Goal: Information Seeking & Learning: Learn about a topic

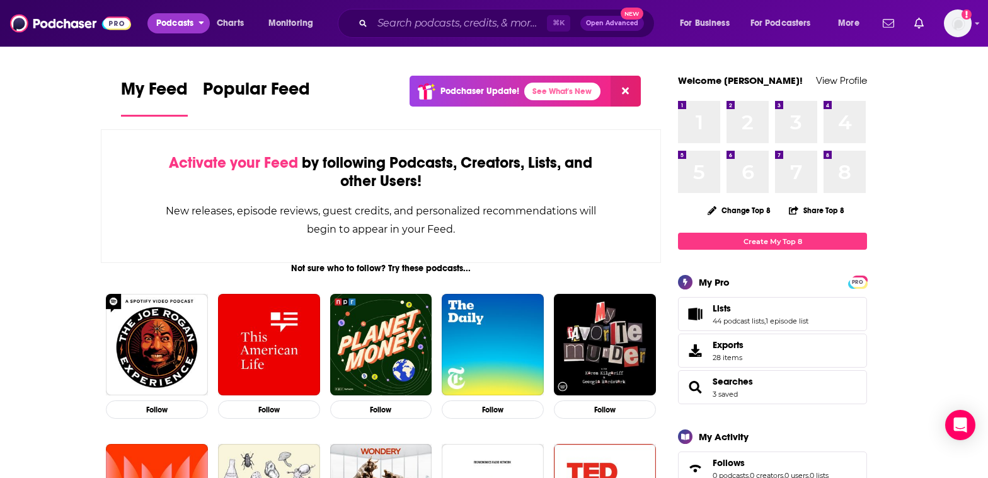
click at [193, 25] on span "Podcasts" at bounding box center [174, 23] width 37 height 18
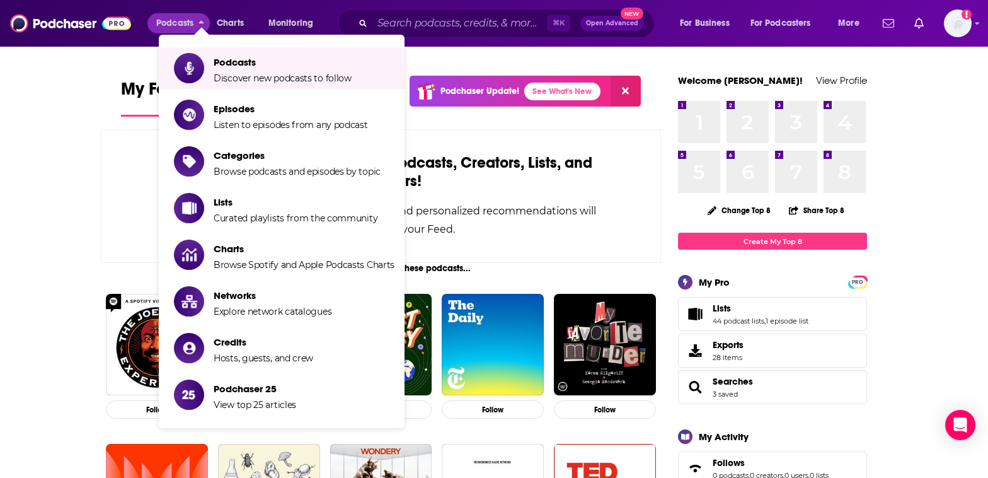
click at [337, 14] on div "Podcasts Charts Monitoring" at bounding box center [248, 23] width 202 height 20
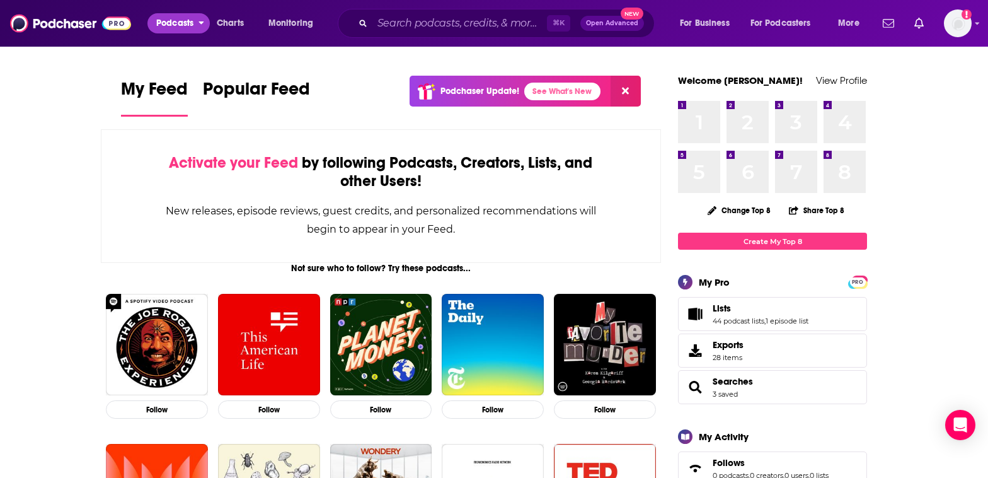
click at [192, 24] on span "Podcasts" at bounding box center [174, 23] width 37 height 18
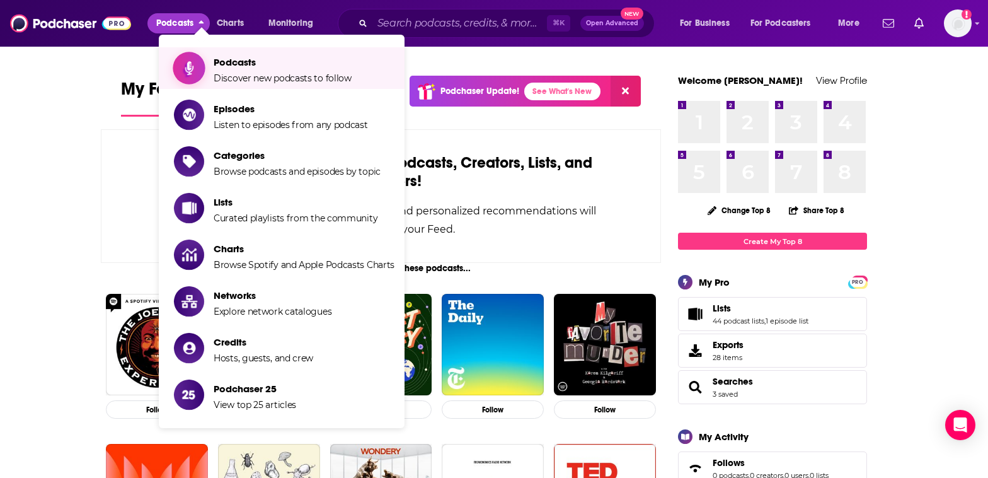
click at [233, 62] on span "Podcasts" at bounding box center [283, 62] width 138 height 12
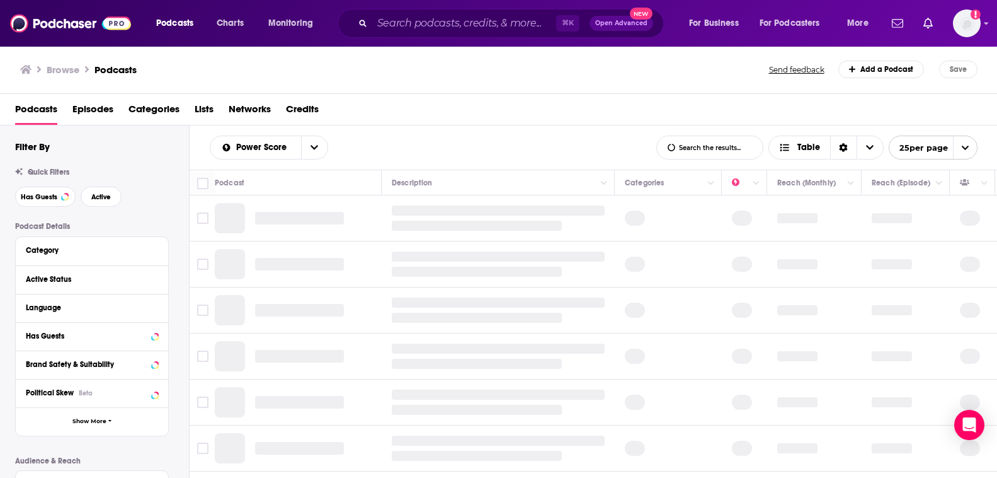
click at [154, 110] on span "Categories" at bounding box center [154, 112] width 51 height 26
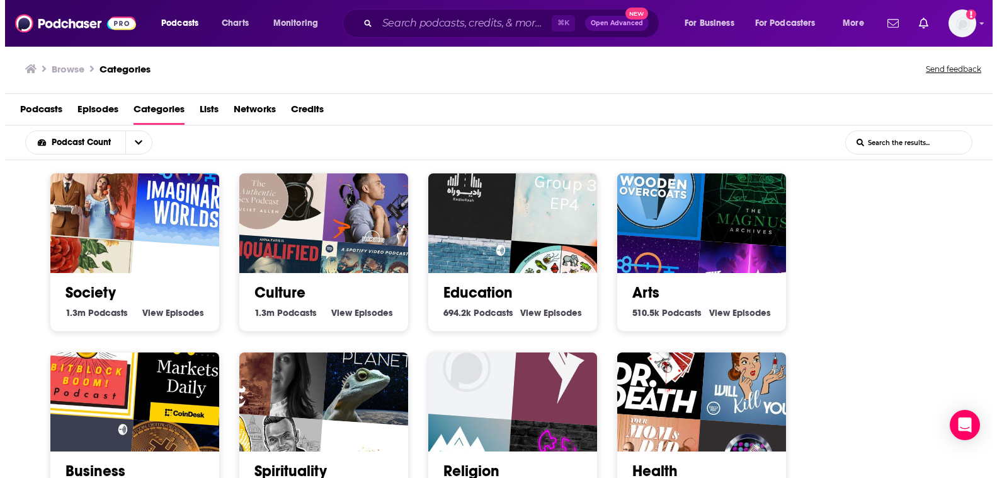
scroll to position [1, 0]
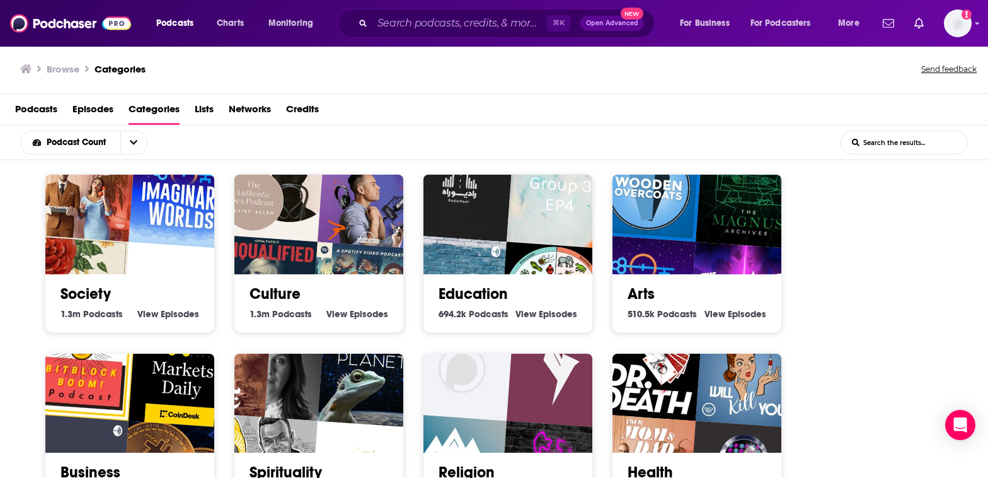
click at [647, 285] on link "Arts" at bounding box center [641, 293] width 27 height 19
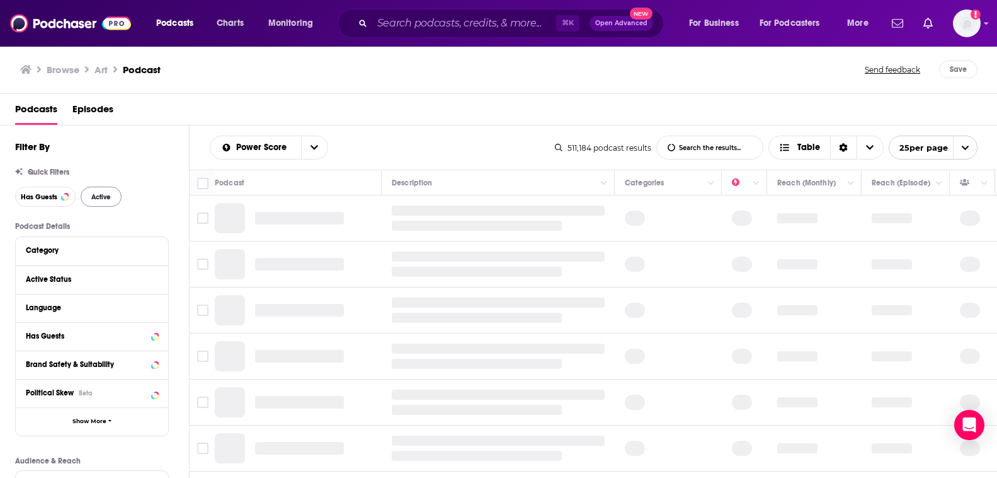
scroll to position [13, 0]
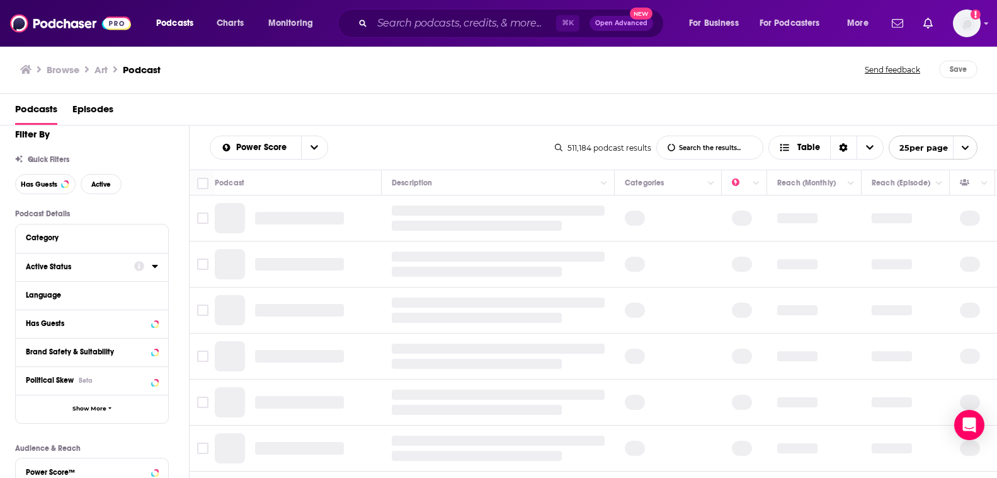
click at [96, 268] on div "Active Status" at bounding box center [76, 266] width 100 height 9
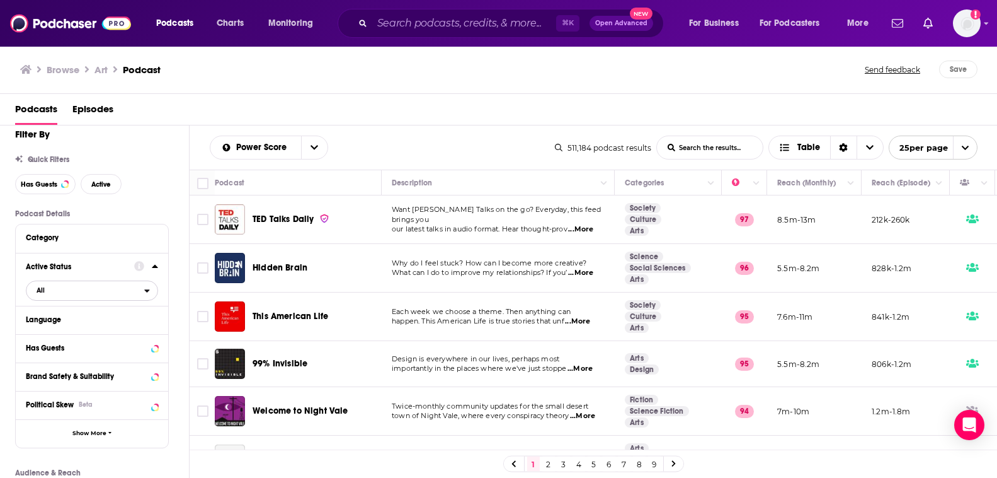
click at [91, 298] on span "All" at bounding box center [85, 290] width 118 height 16
click at [79, 330] on span "Active" at bounding box center [65, 331] width 66 height 7
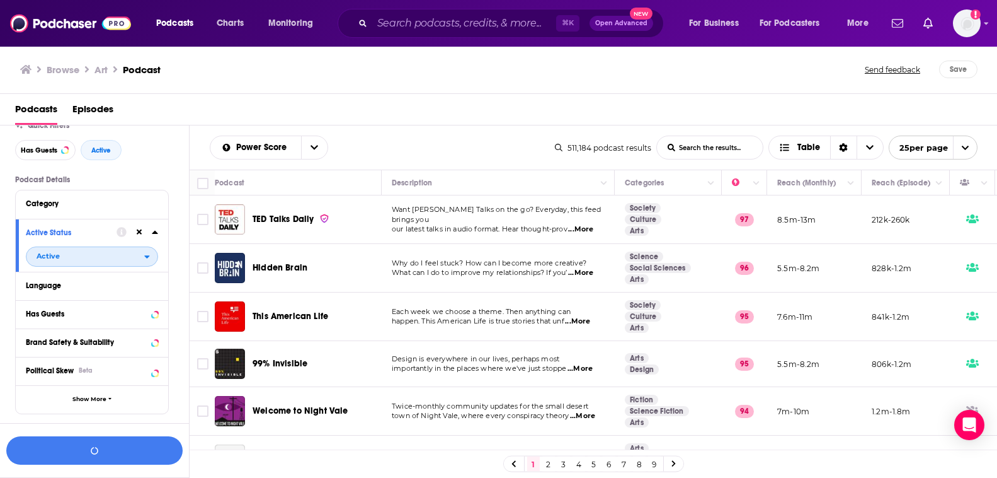
scroll to position [62, 0]
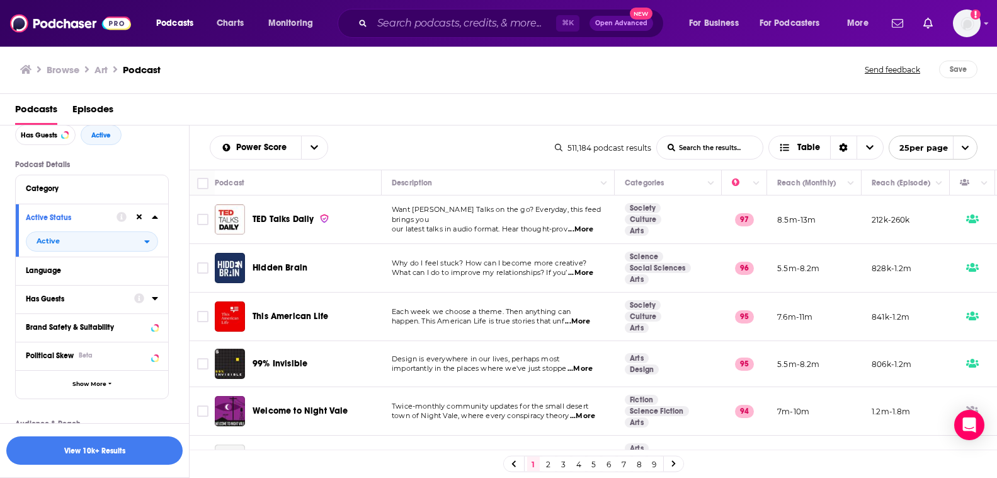
click at [155, 299] on icon at bounding box center [155, 298] width 6 height 3
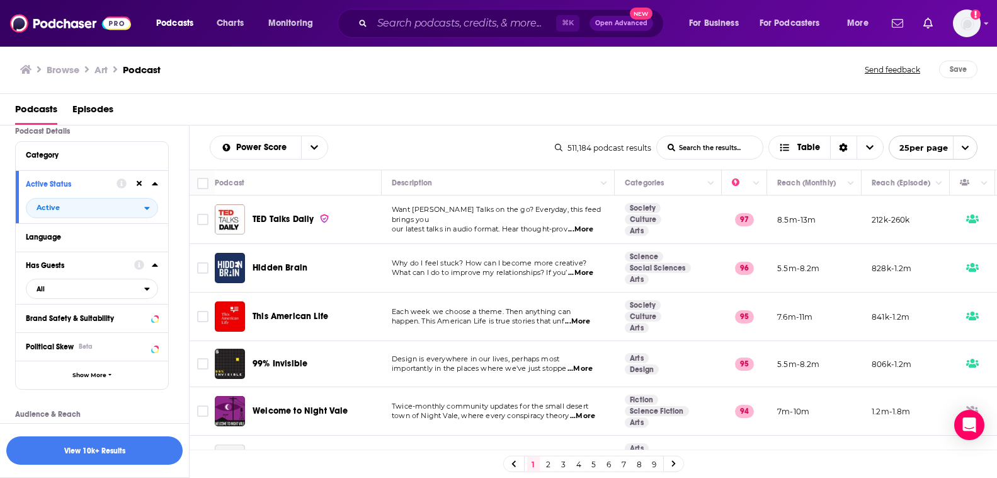
scroll to position [98, 0]
click at [72, 289] on span "All" at bounding box center [85, 286] width 118 height 16
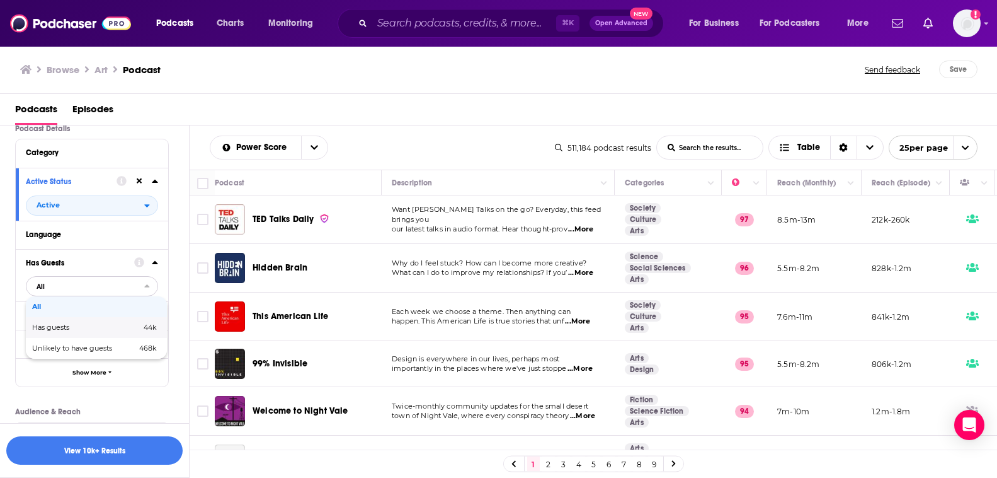
click at [72, 325] on div "Has guests 44k" at bounding box center [96, 327] width 141 height 21
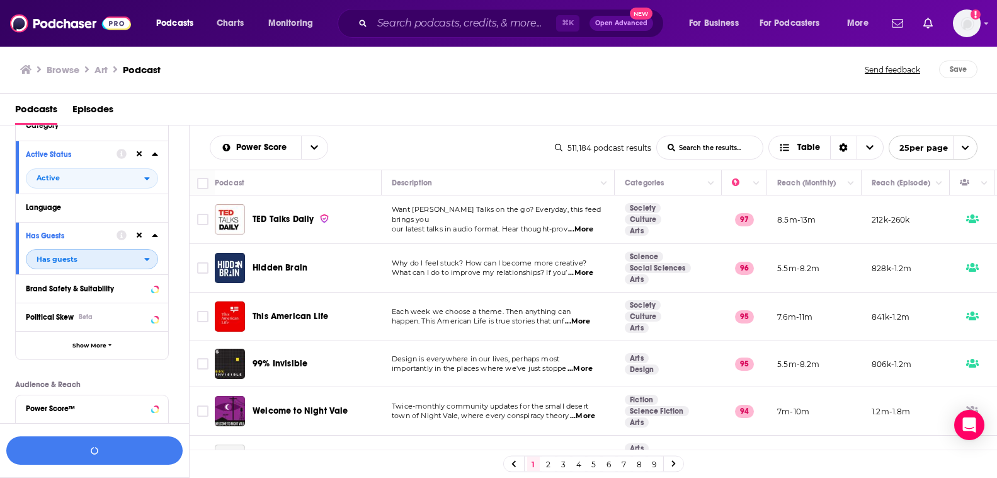
scroll to position [128, 0]
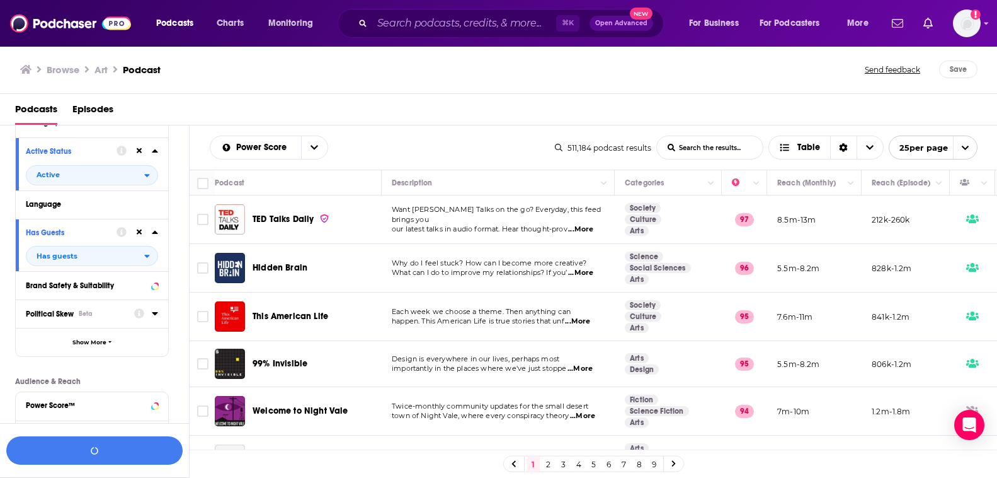
drag, startPoint x: 117, startPoint y: 313, endPoint x: 137, endPoint y: 317, distance: 20.5
click at [117, 313] on div "Political Skew Beta" at bounding box center [76, 313] width 100 height 9
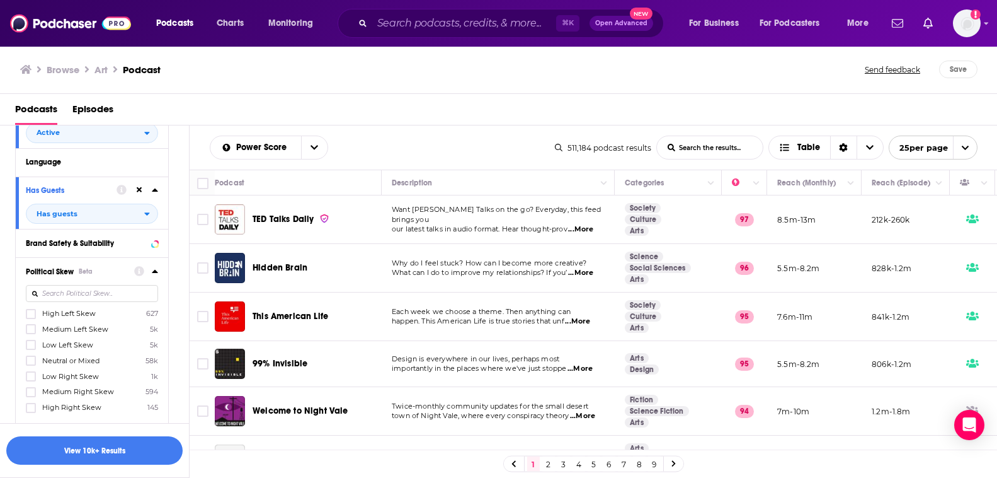
scroll to position [171, 0]
click at [154, 271] on icon at bounding box center [155, 270] width 6 height 10
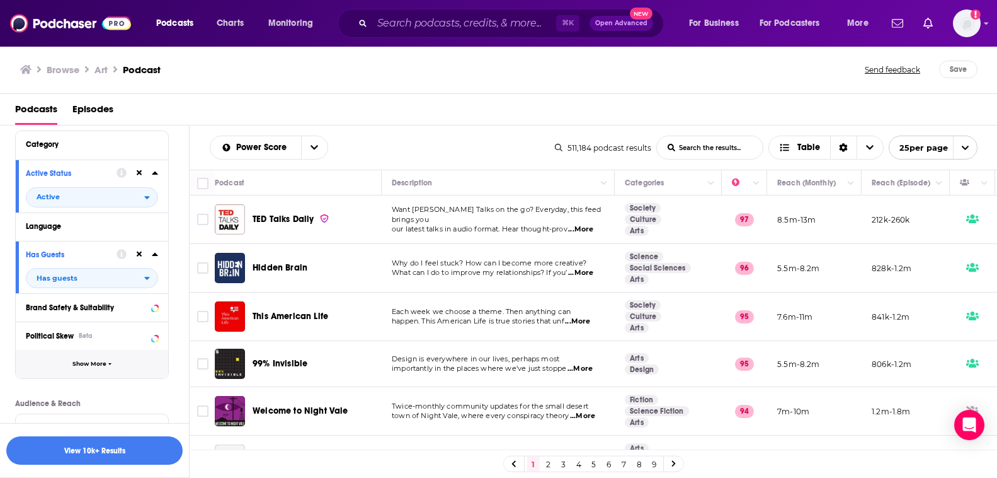
scroll to position [82, 0]
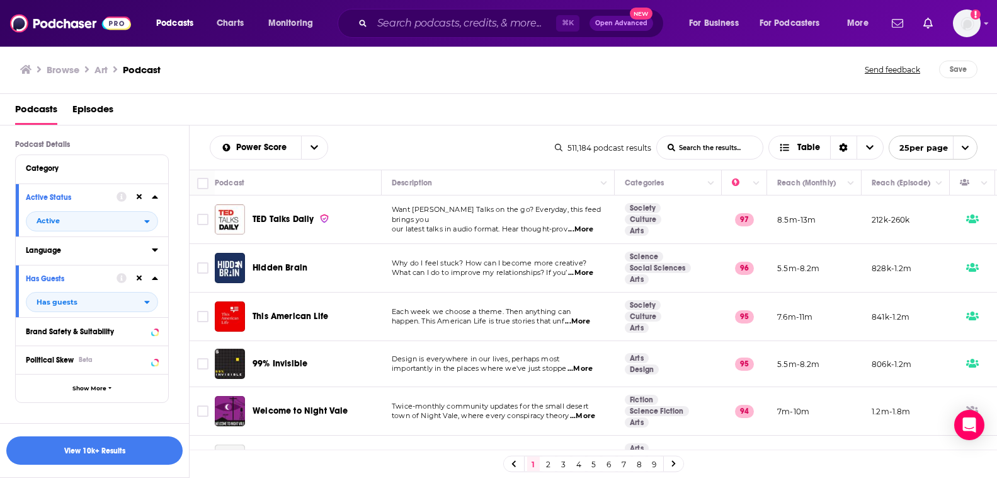
click at [115, 254] on div "Language" at bounding box center [85, 250] width 118 height 9
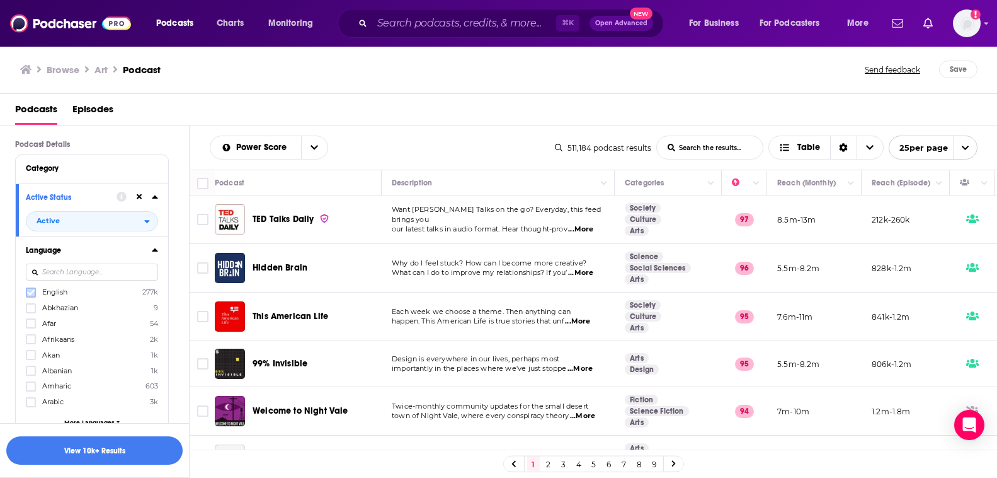
click at [29, 289] on label at bounding box center [31, 292] width 10 height 10
click at [154, 249] on icon at bounding box center [155, 249] width 6 height 10
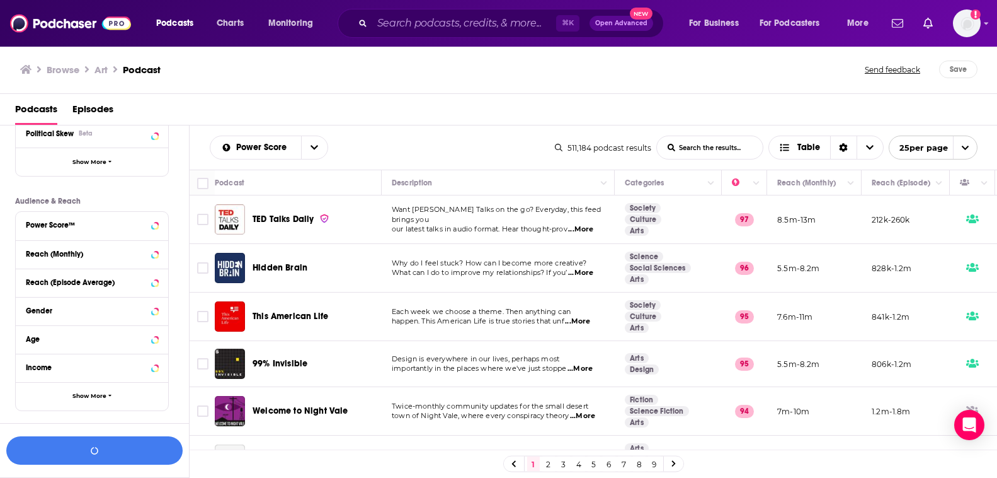
scroll to position [333, 0]
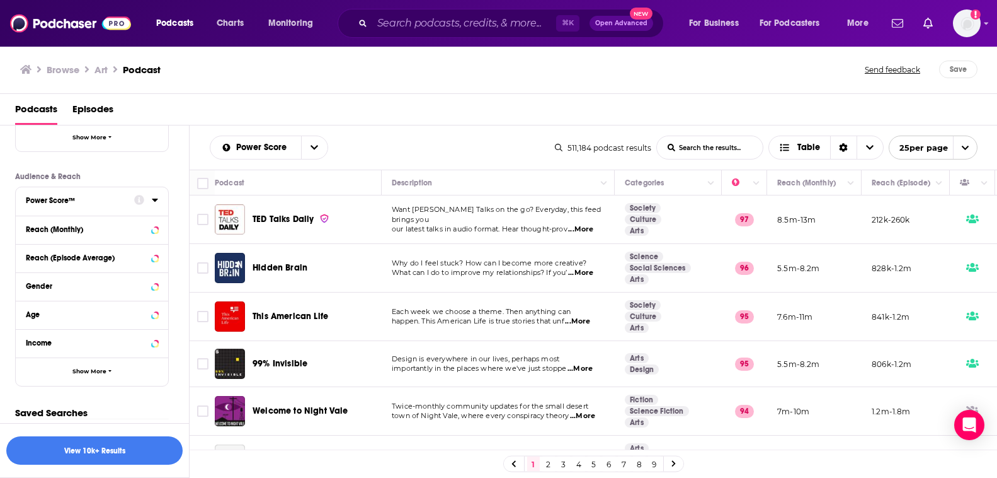
click at [137, 200] on icon at bounding box center [139, 200] width 10 height 10
click at [156, 202] on icon at bounding box center [155, 199] width 6 height 3
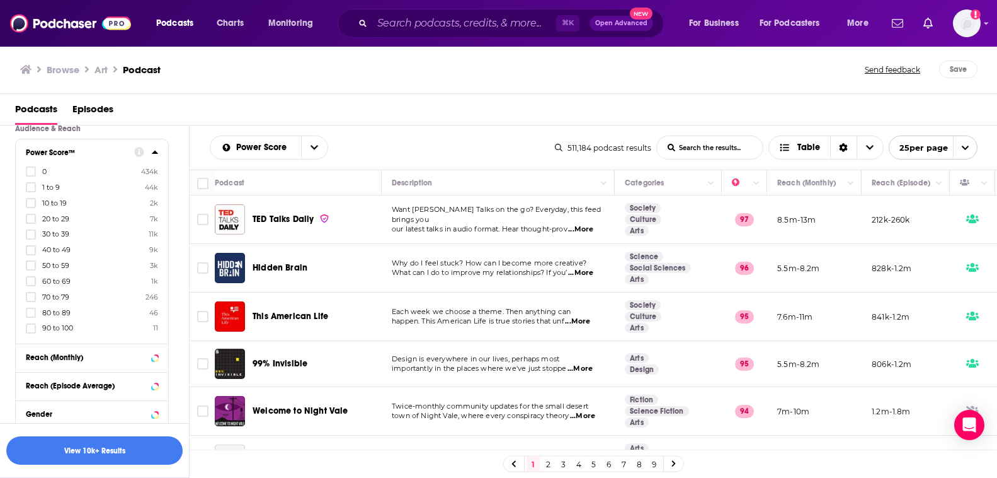
scroll to position [386, 0]
click at [33, 277] on icon at bounding box center [31, 276] width 8 height 8
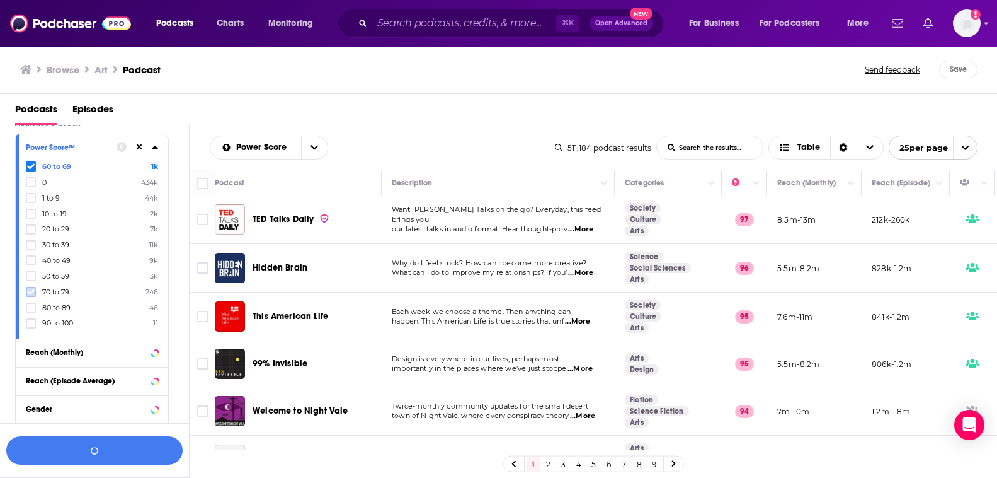
click at [31, 290] on icon at bounding box center [31, 292] width 8 height 8
click at [31, 308] on icon at bounding box center [31, 308] width 8 height 6
click at [31, 322] on icon at bounding box center [31, 323] width 8 height 6
click at [155, 149] on icon at bounding box center [155, 147] width 6 height 3
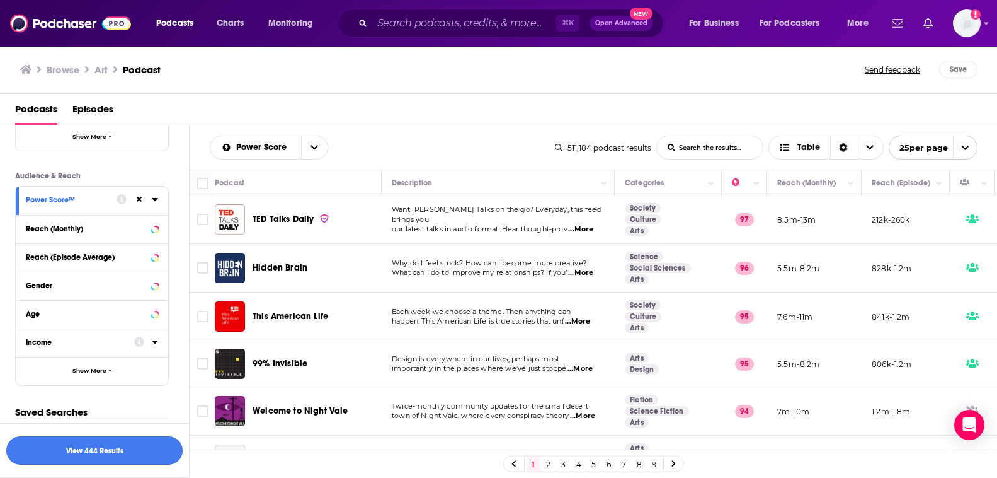
click at [97, 457] on button "View 444 Results" at bounding box center [94, 450] width 176 height 28
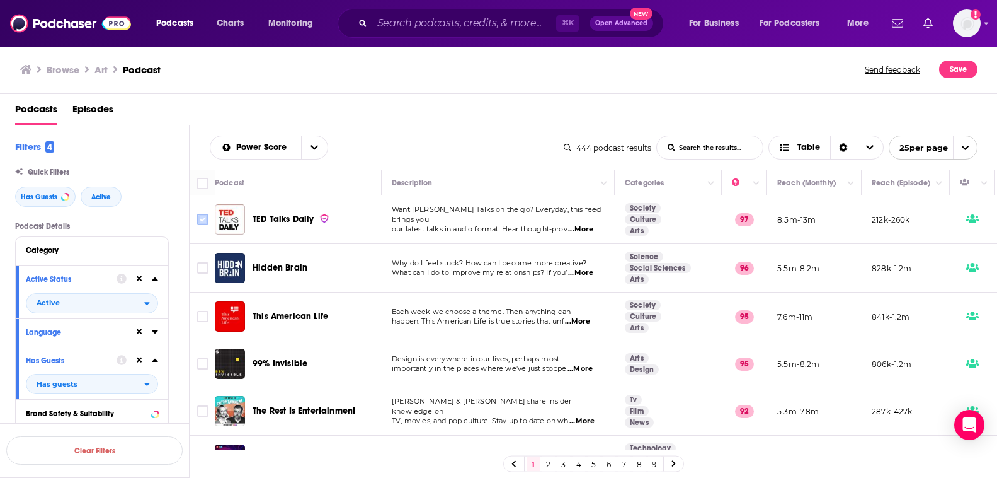
click at [202, 218] on input "Toggle select row" at bounding box center [202, 219] width 11 height 11
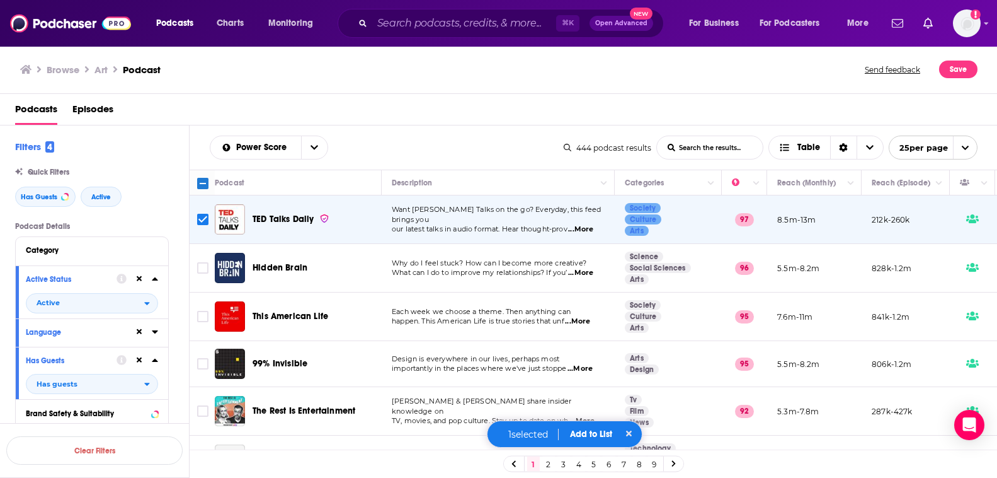
click at [597, 433] on button "Add to List" at bounding box center [591, 433] width 62 height 11
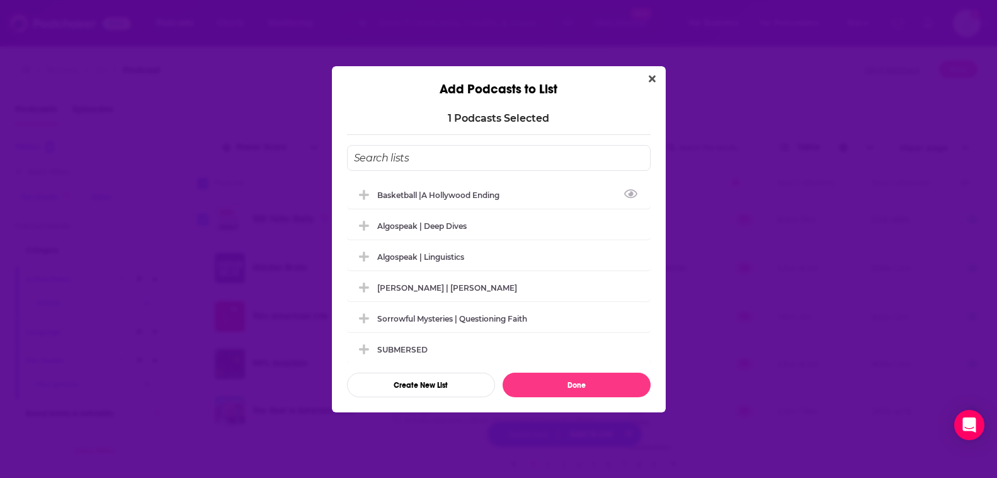
click at [539, 155] on input "Add Podcast To List" at bounding box center [499, 158] width 304 height 26
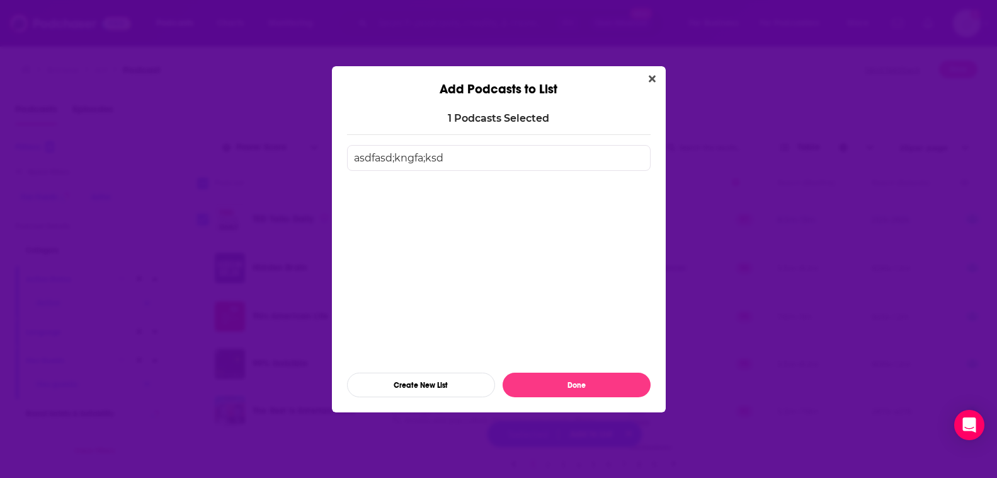
type input "asdfasd;kngfa;ksdm"
click at [481, 154] on input "asdfasd;kngfa;ksdm" at bounding box center [499, 158] width 304 height 26
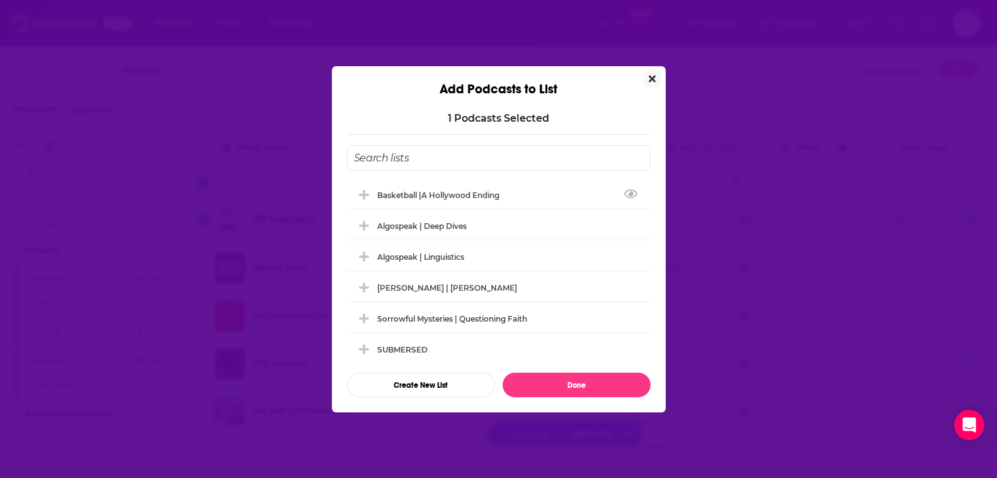
click at [652, 75] on icon "Close" at bounding box center [652, 79] width 7 height 10
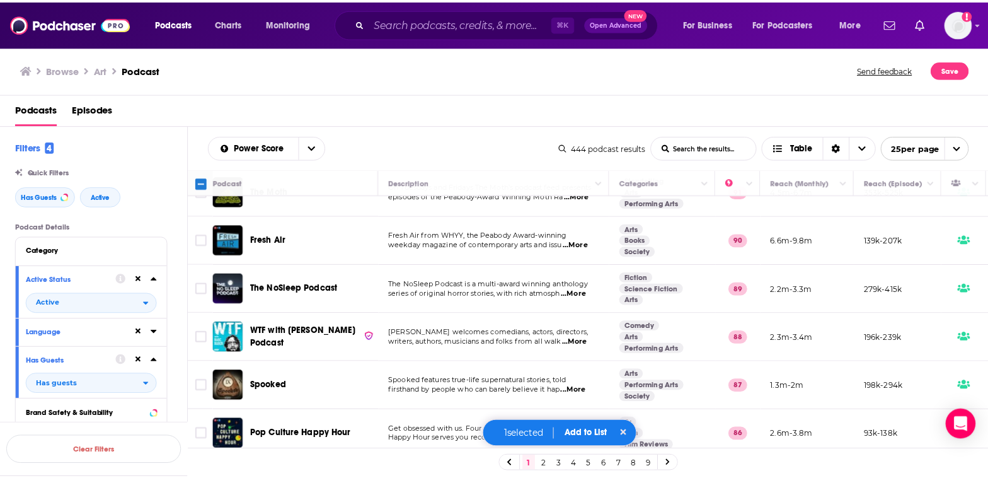
scroll to position [327, 0]
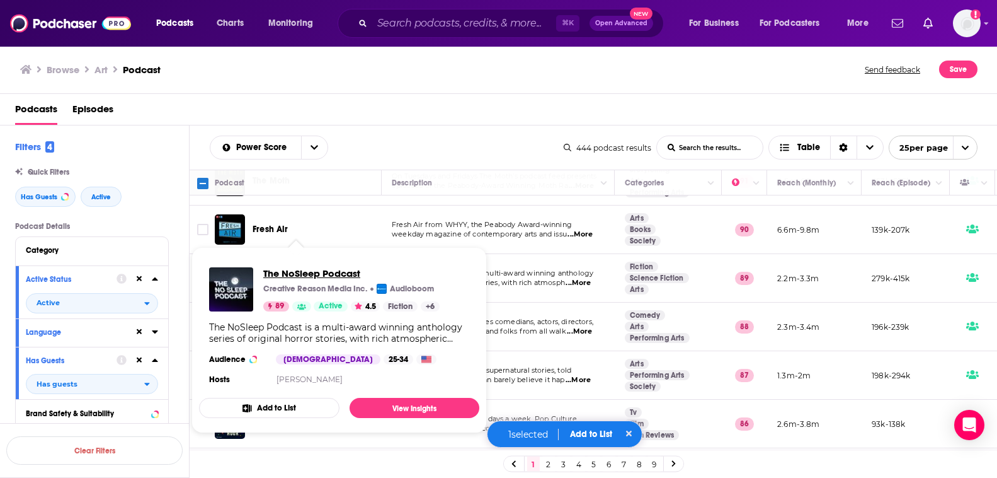
click at [307, 275] on span "The NoSleep Podcast" at bounding box center [351, 273] width 176 height 12
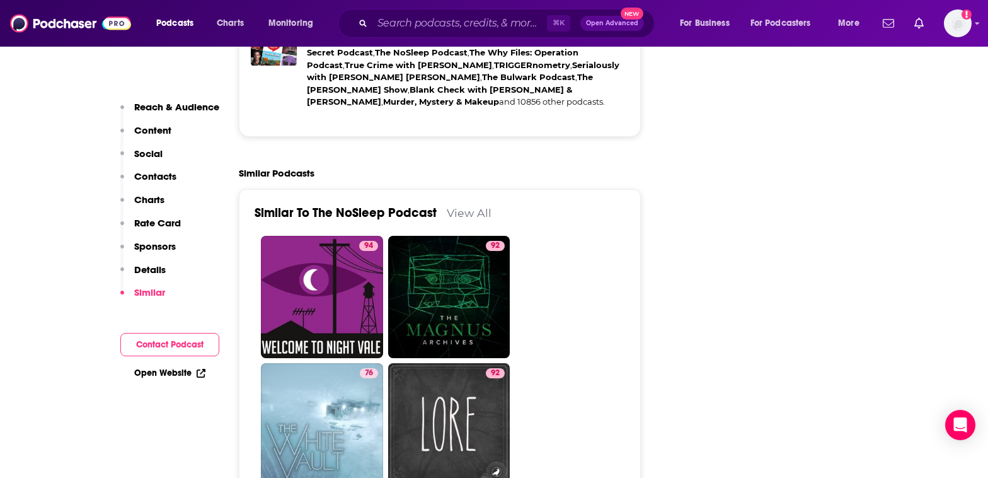
scroll to position [3029, 0]
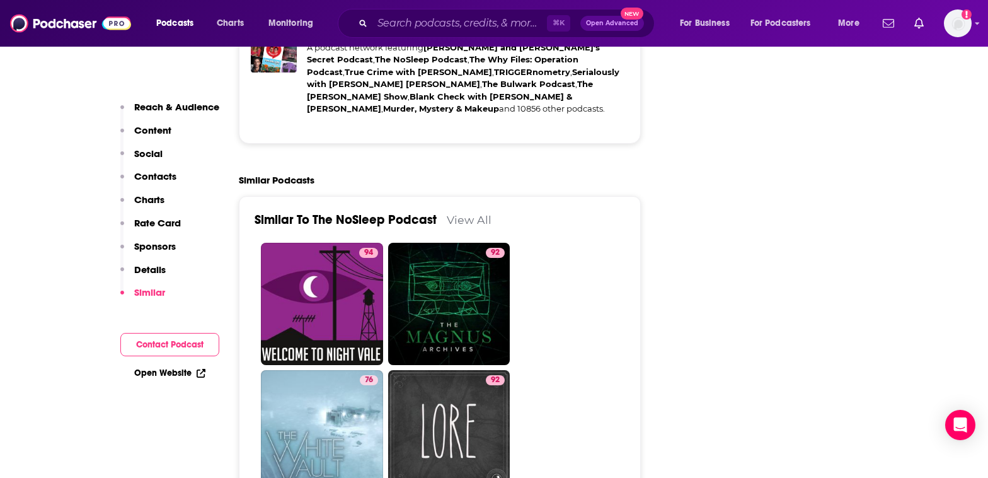
click at [471, 213] on link "View All" at bounding box center [469, 219] width 45 height 13
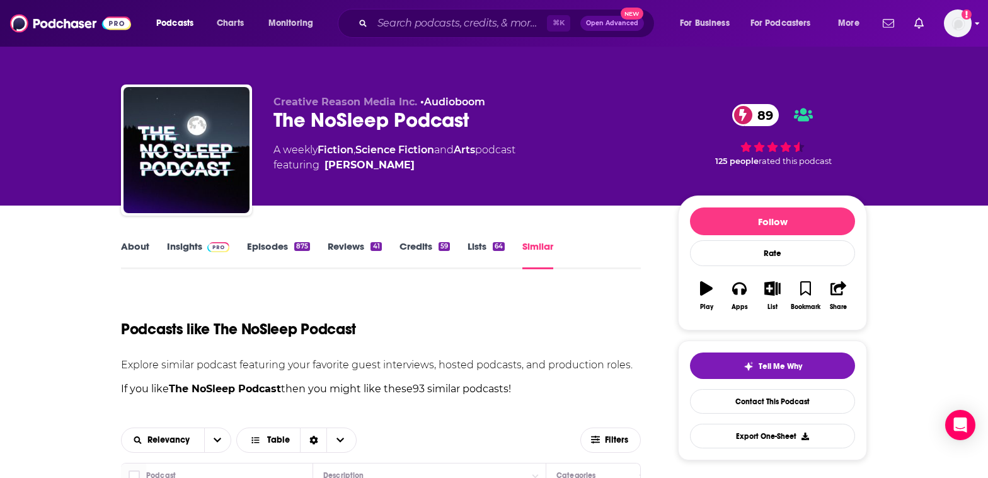
click at [972, 16] on div "Podcasts Charts Monitoring ⌘ K Open Advanced New For Business For Podcasters Mo…" at bounding box center [494, 23] width 988 height 47
click at [977, 24] on icon "Show profile menu" at bounding box center [977, 24] width 4 height 3
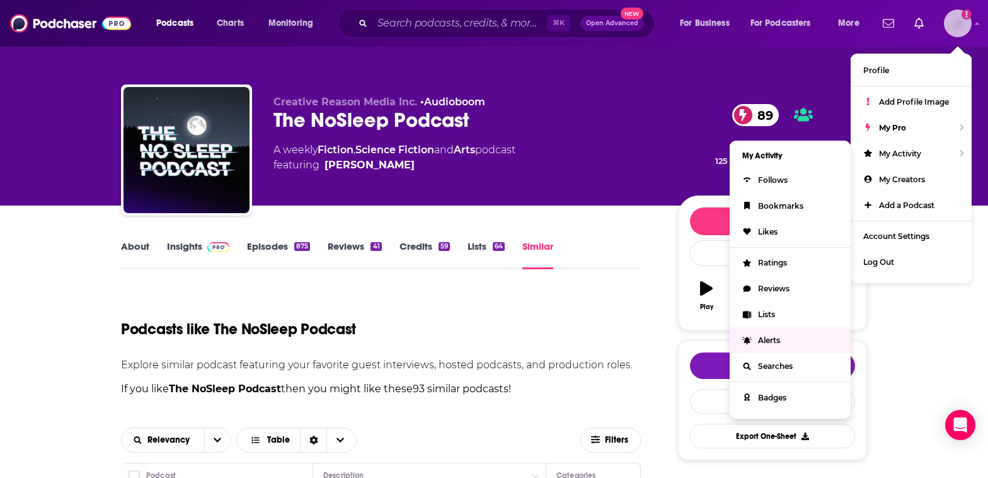
click at [764, 313] on span "Lists" at bounding box center [766, 313] width 17 height 9
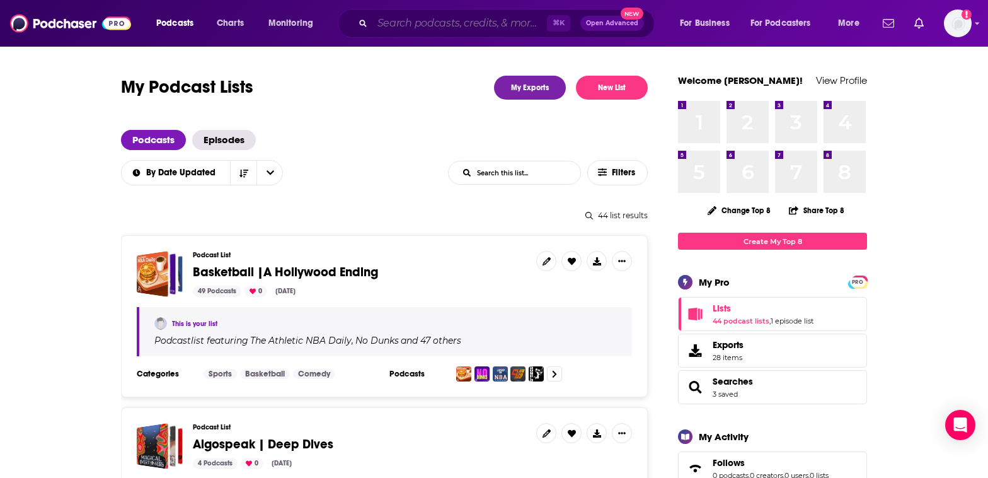
click at [413, 30] on input "Search podcasts, credits, & more..." at bounding box center [459, 23] width 175 height 20
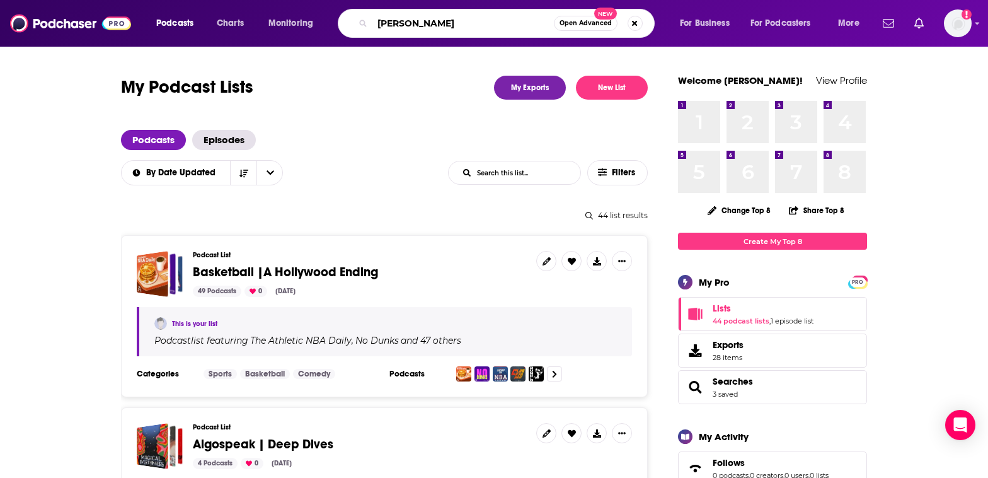
type input "[PERSON_NAME]"
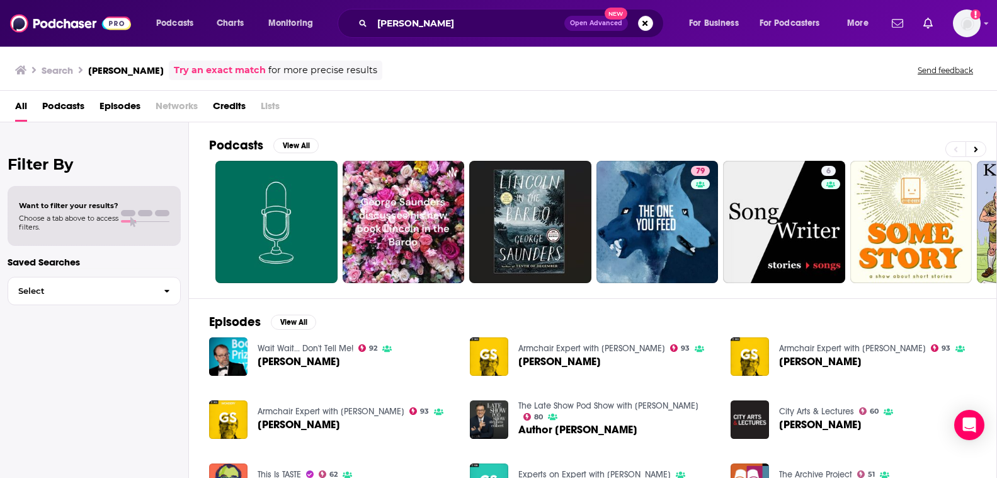
click at [228, 109] on span "Credits" at bounding box center [229, 109] width 33 height 26
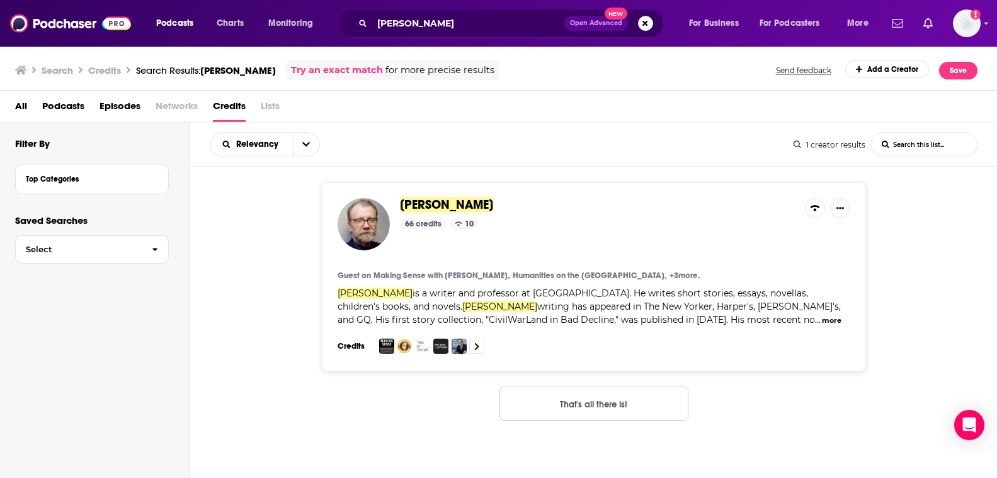
click at [454, 202] on span "[PERSON_NAME]" at bounding box center [446, 205] width 93 height 16
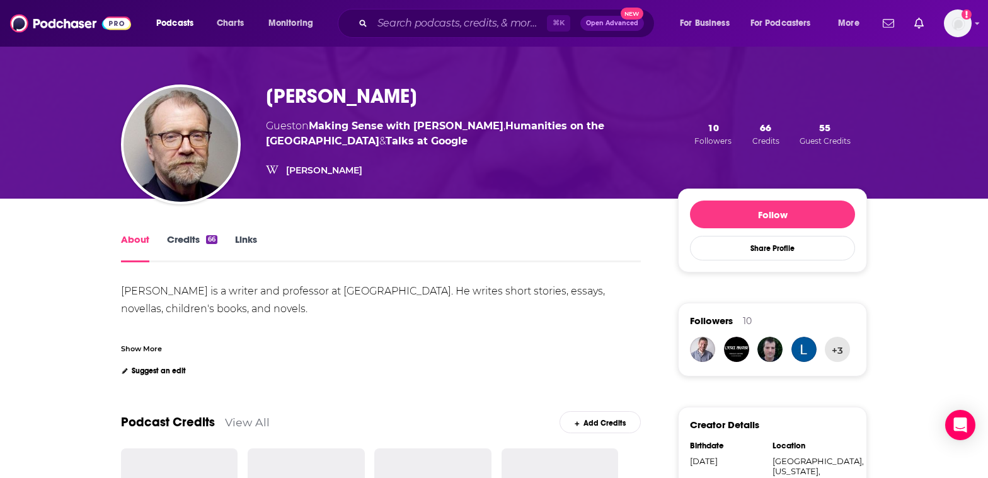
scroll to position [56, 0]
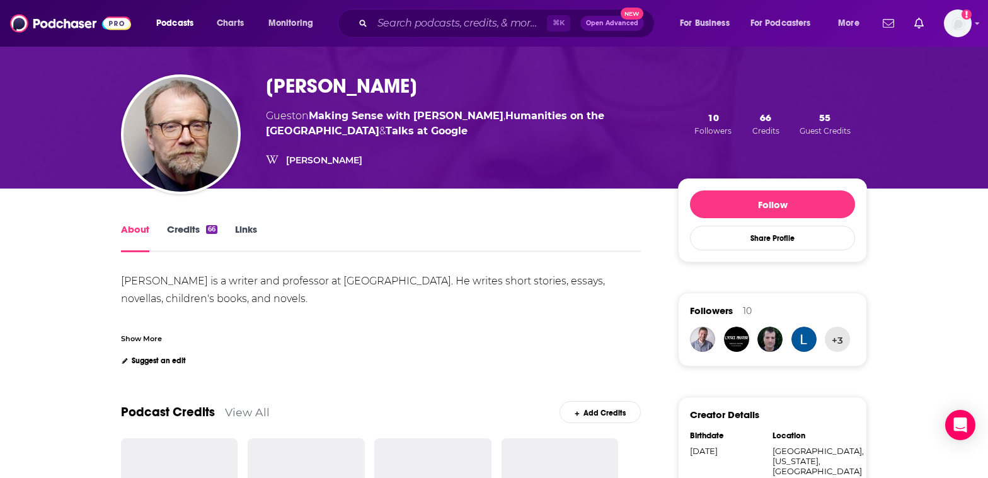
click at [179, 228] on link "Credits 66" at bounding box center [192, 237] width 50 height 29
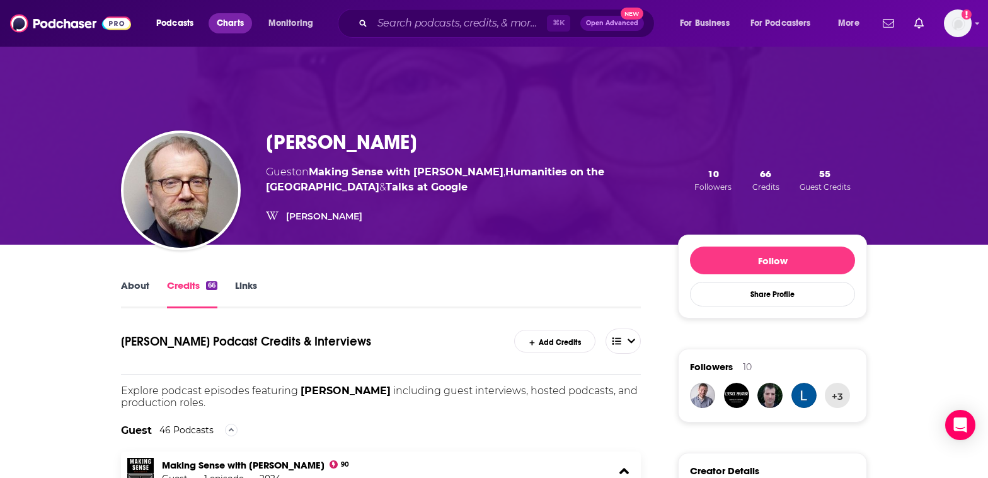
click at [243, 25] on span "Charts" at bounding box center [230, 23] width 27 height 18
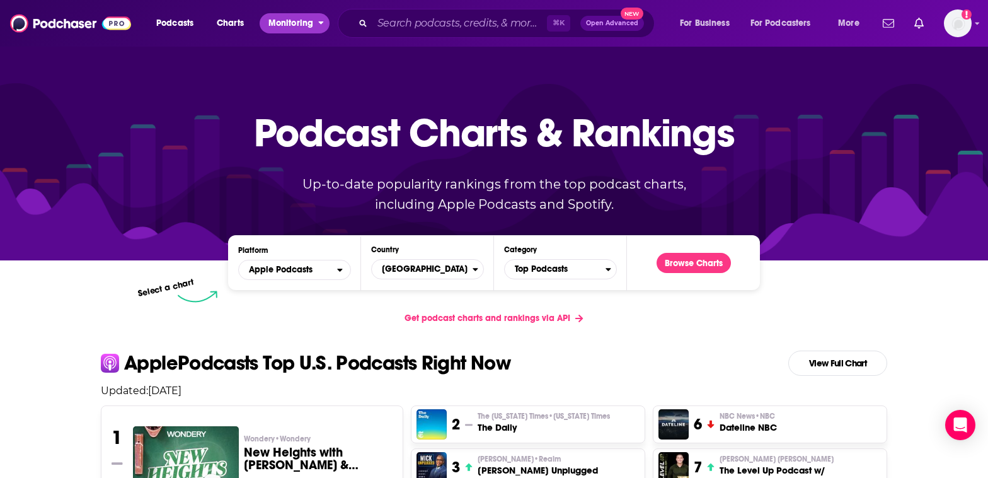
click at [299, 27] on span "Monitoring" at bounding box center [290, 23] width 45 height 18
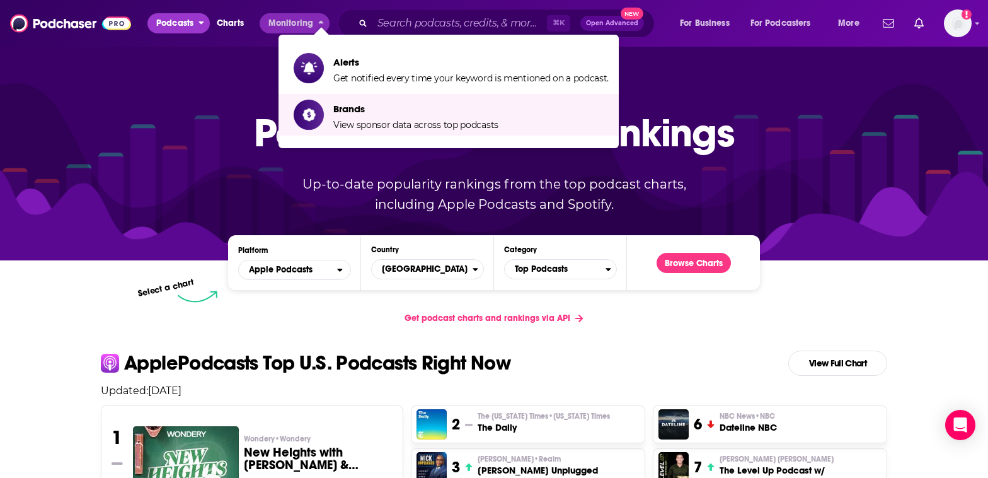
click at [183, 25] on span "Podcasts" at bounding box center [174, 23] width 37 height 18
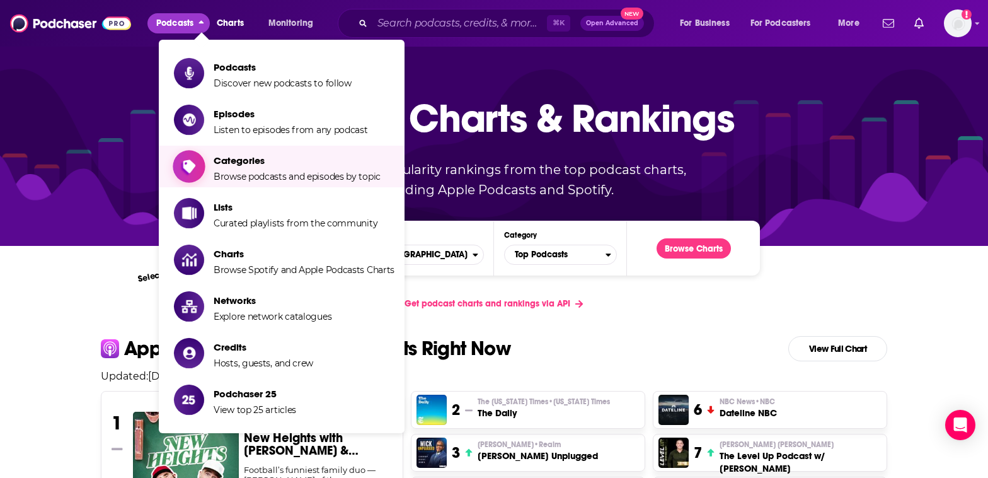
scroll to position [34, 0]
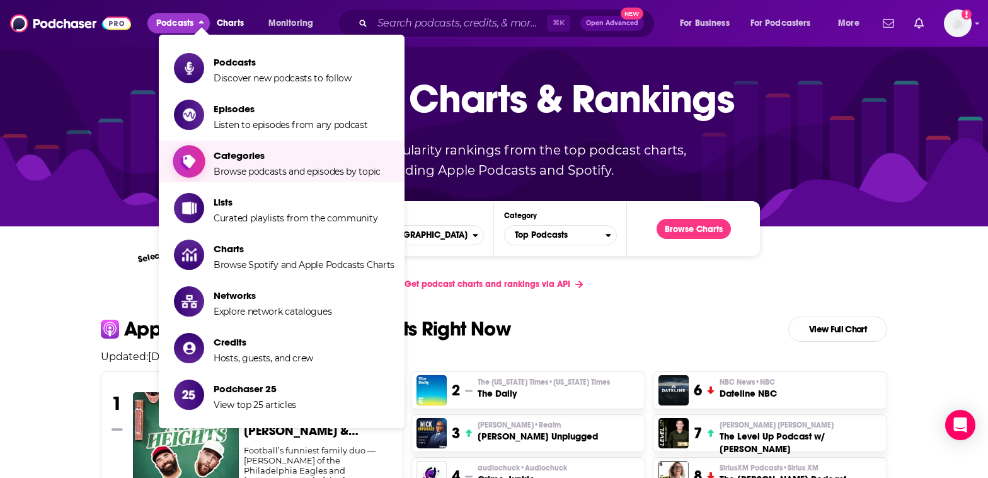
click at [256, 164] on span "Categories Browse podcasts and episodes by topic" at bounding box center [297, 162] width 167 height 32
